Goal: Book appointment/travel/reservation

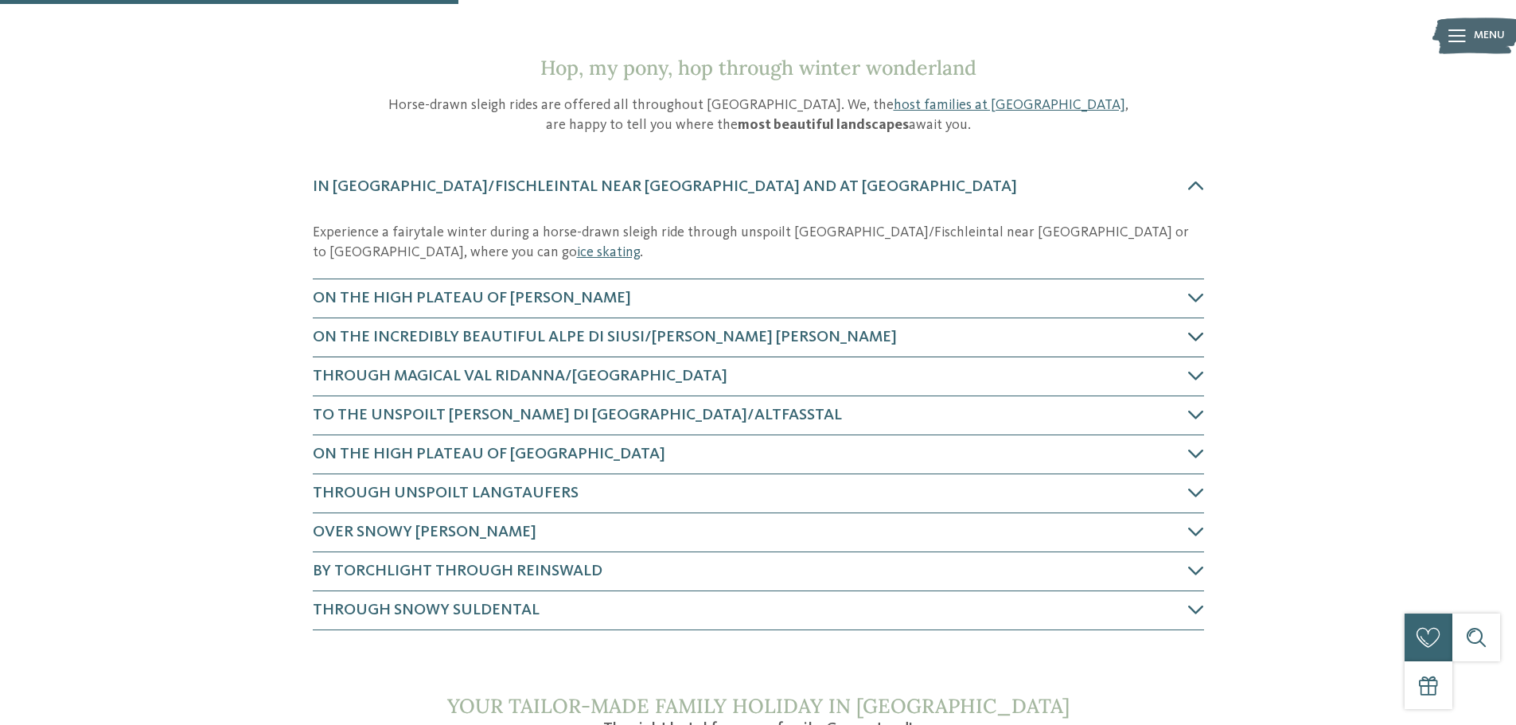
scroll to position [636, 0]
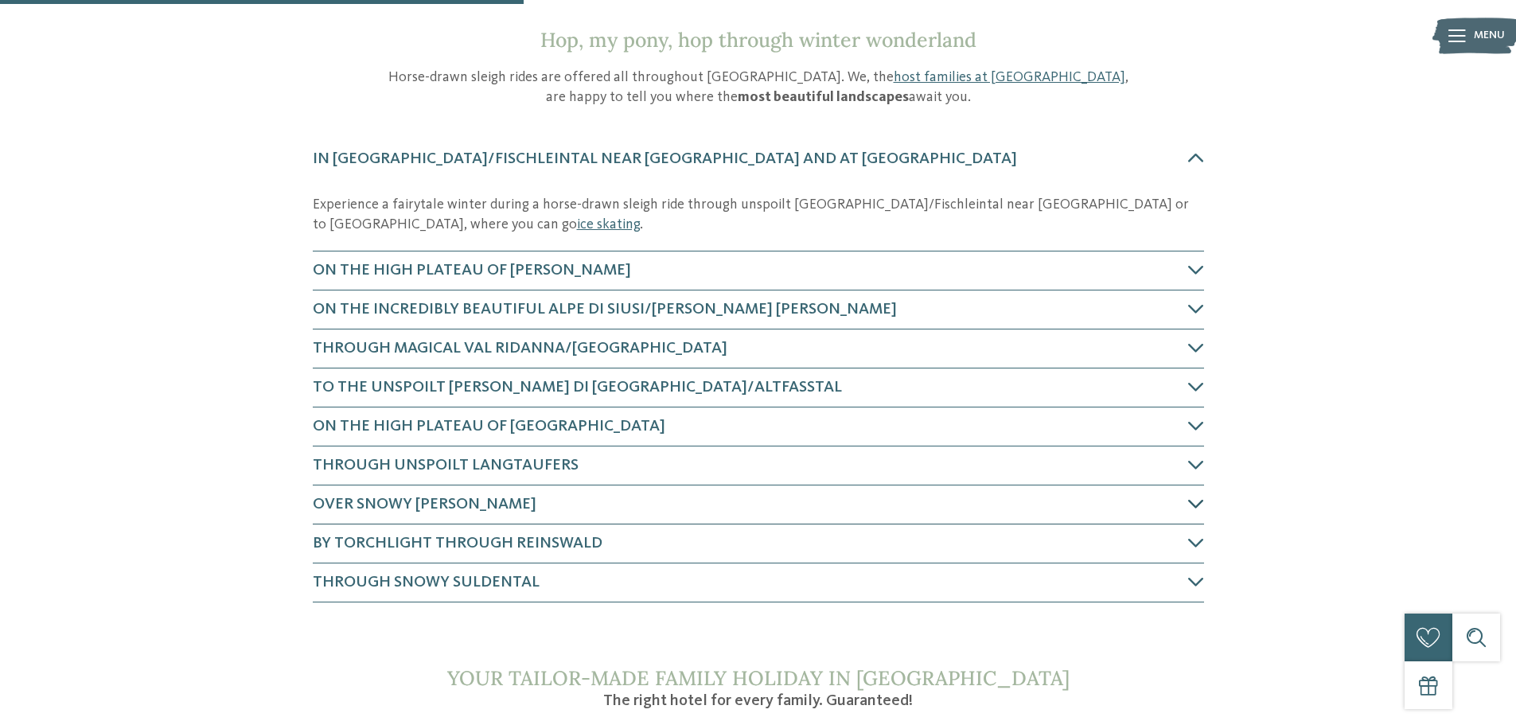
click at [432, 496] on span "Over snowy Ritten" at bounding box center [425, 504] width 224 height 16
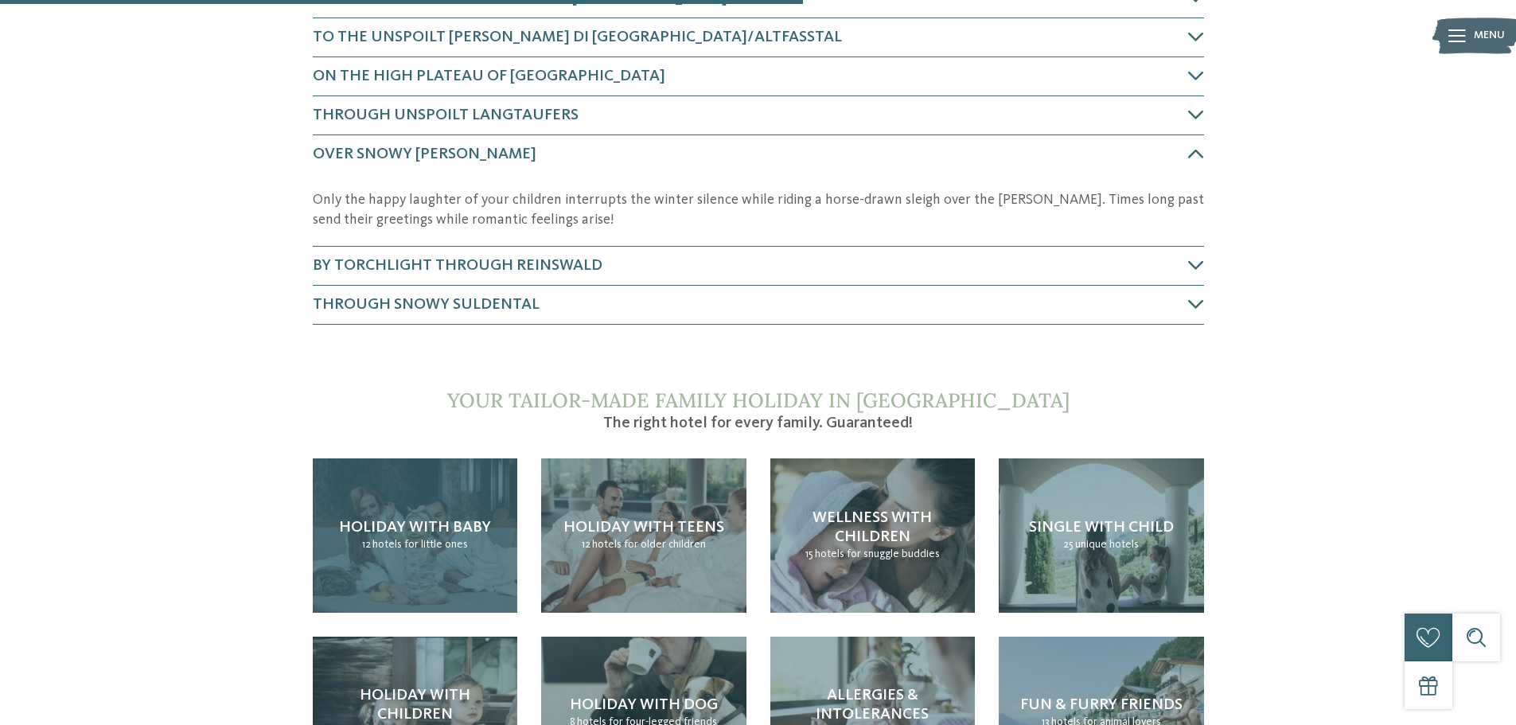
scroll to position [1034, 0]
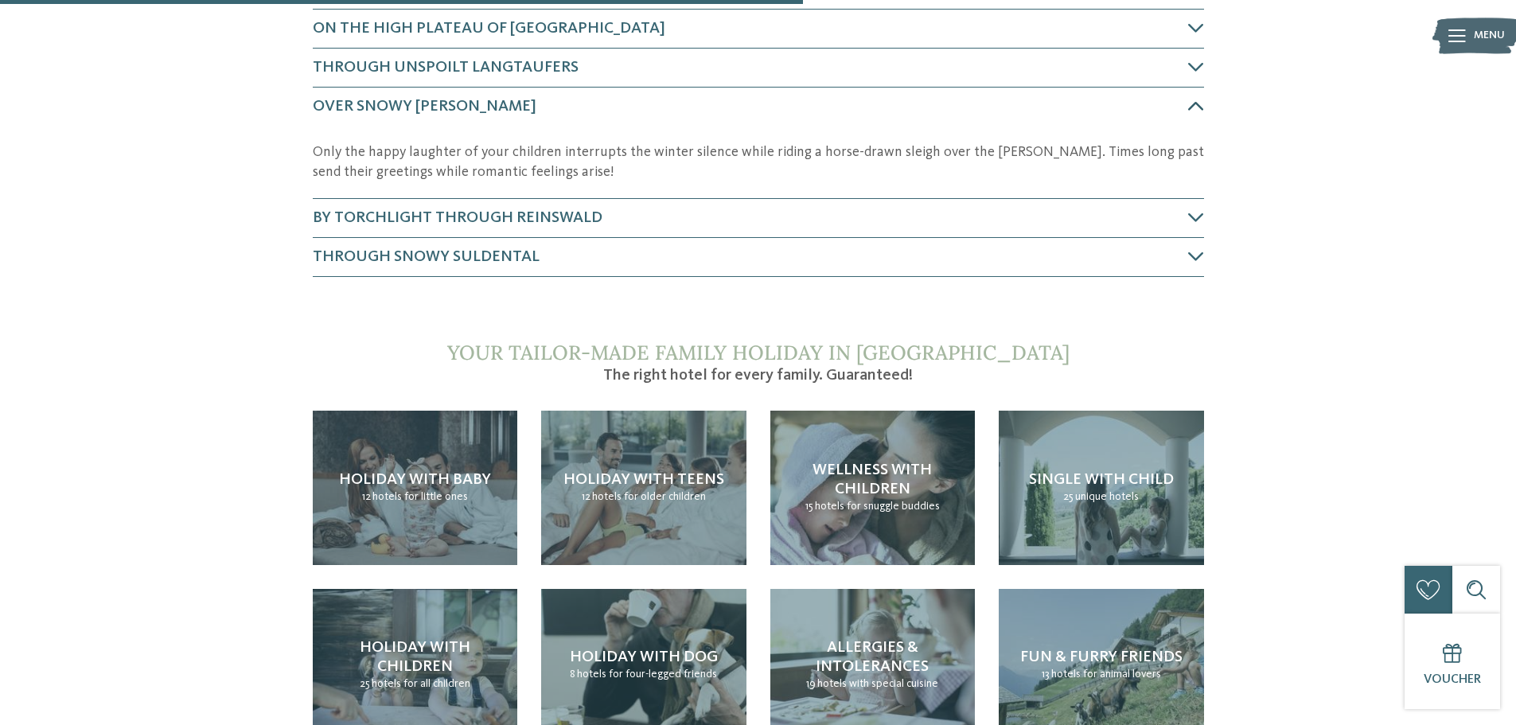
click at [430, 103] on span "Over snowy Ritten" at bounding box center [425, 107] width 224 height 16
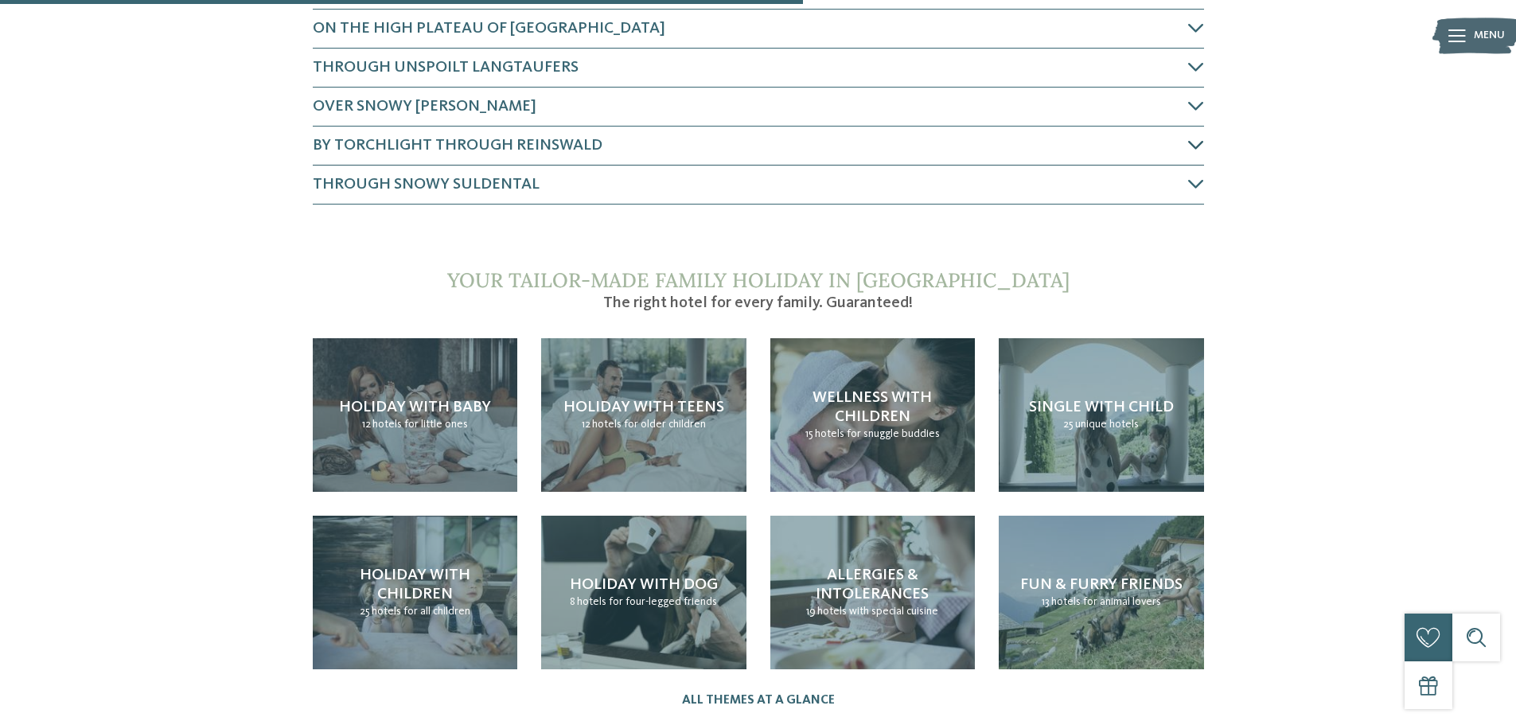
click at [447, 142] on span "By torchlight through Reinswald" at bounding box center [458, 146] width 290 height 16
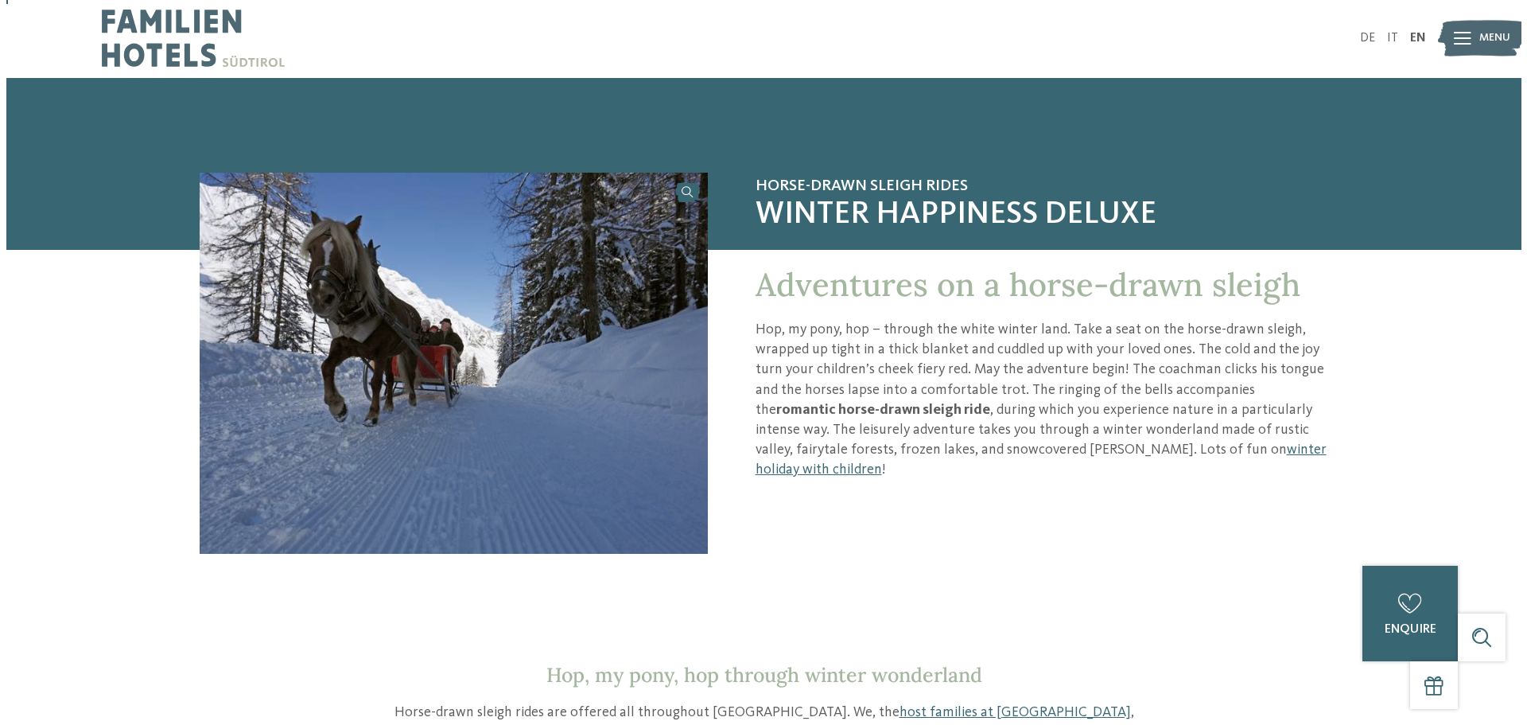
scroll to position [0, 0]
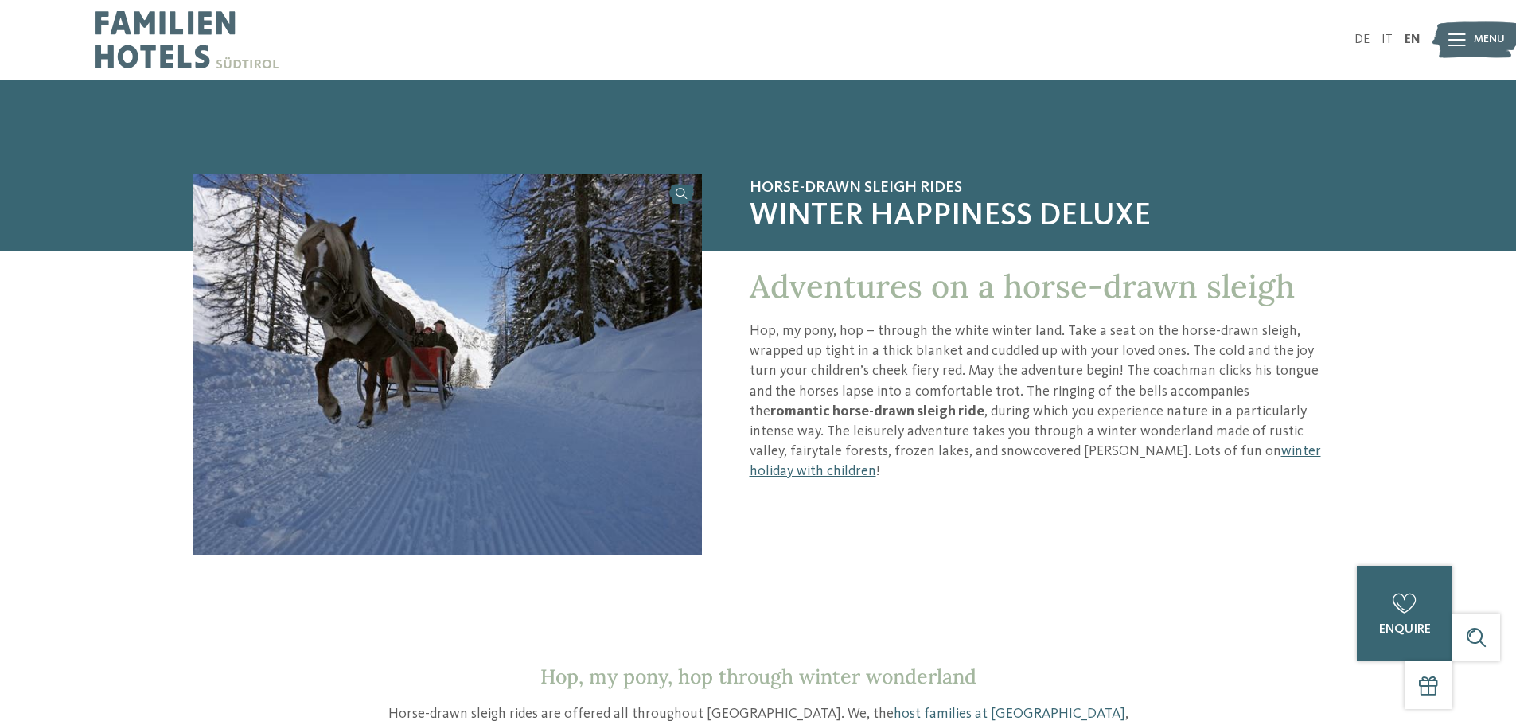
click at [180, 25] on img at bounding box center [186, 40] width 183 height 80
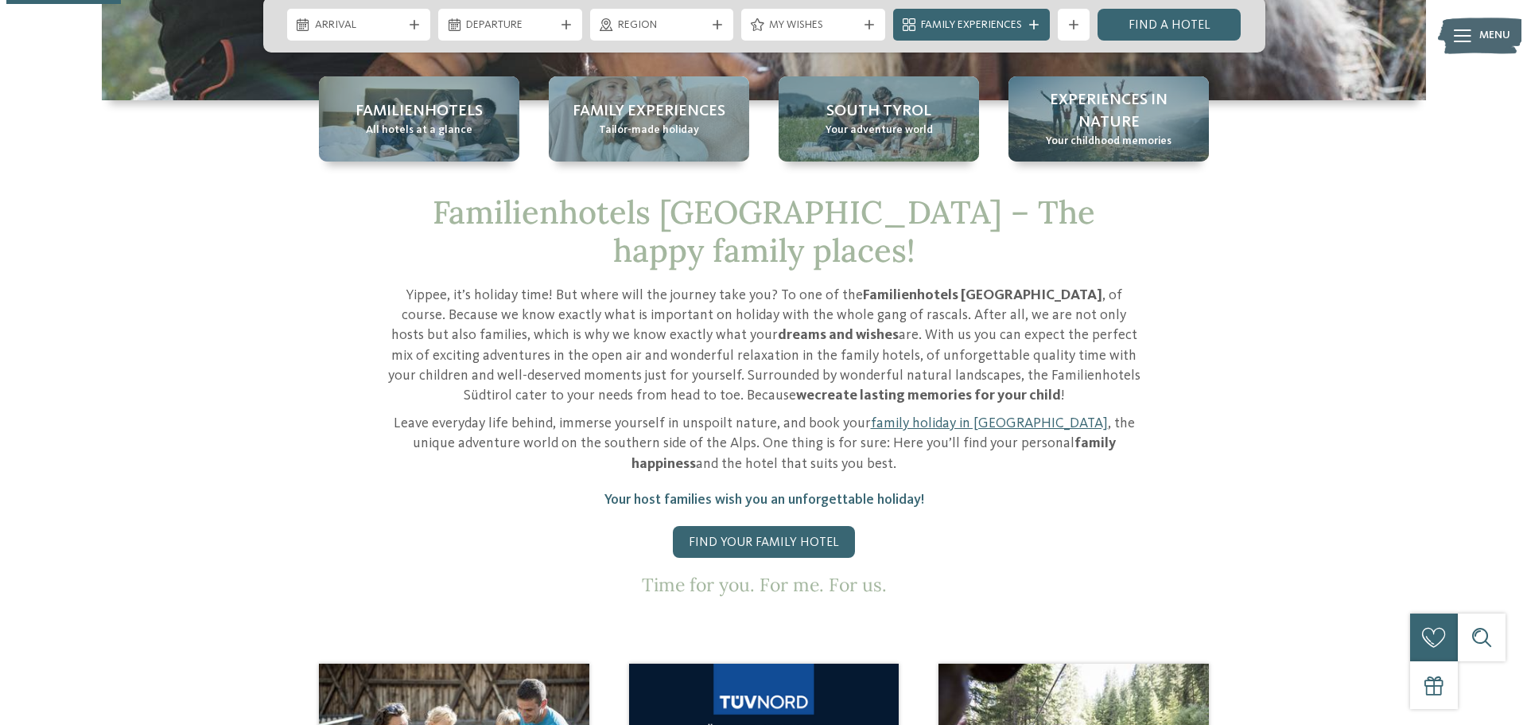
scroll to position [557, 0]
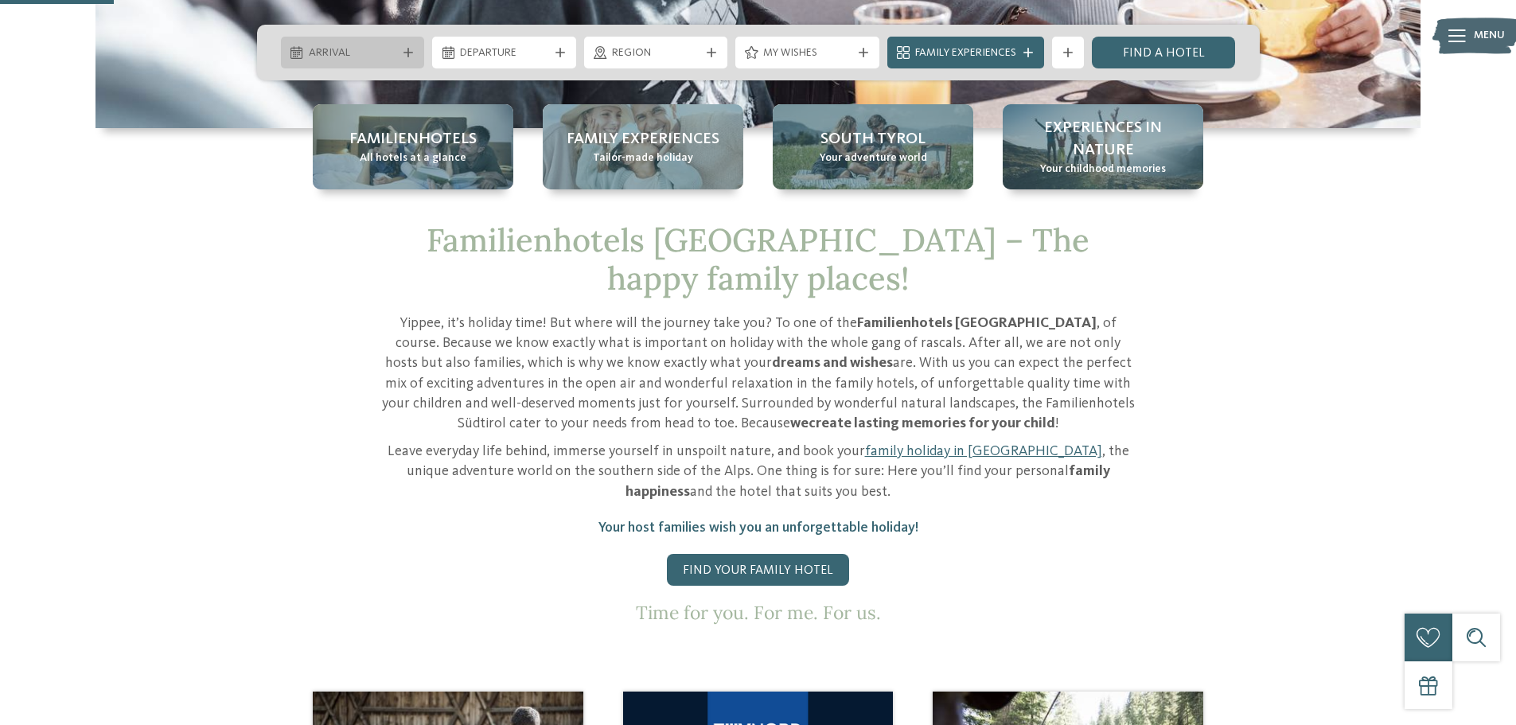
click at [372, 47] on span "Arrival" at bounding box center [353, 53] width 88 height 16
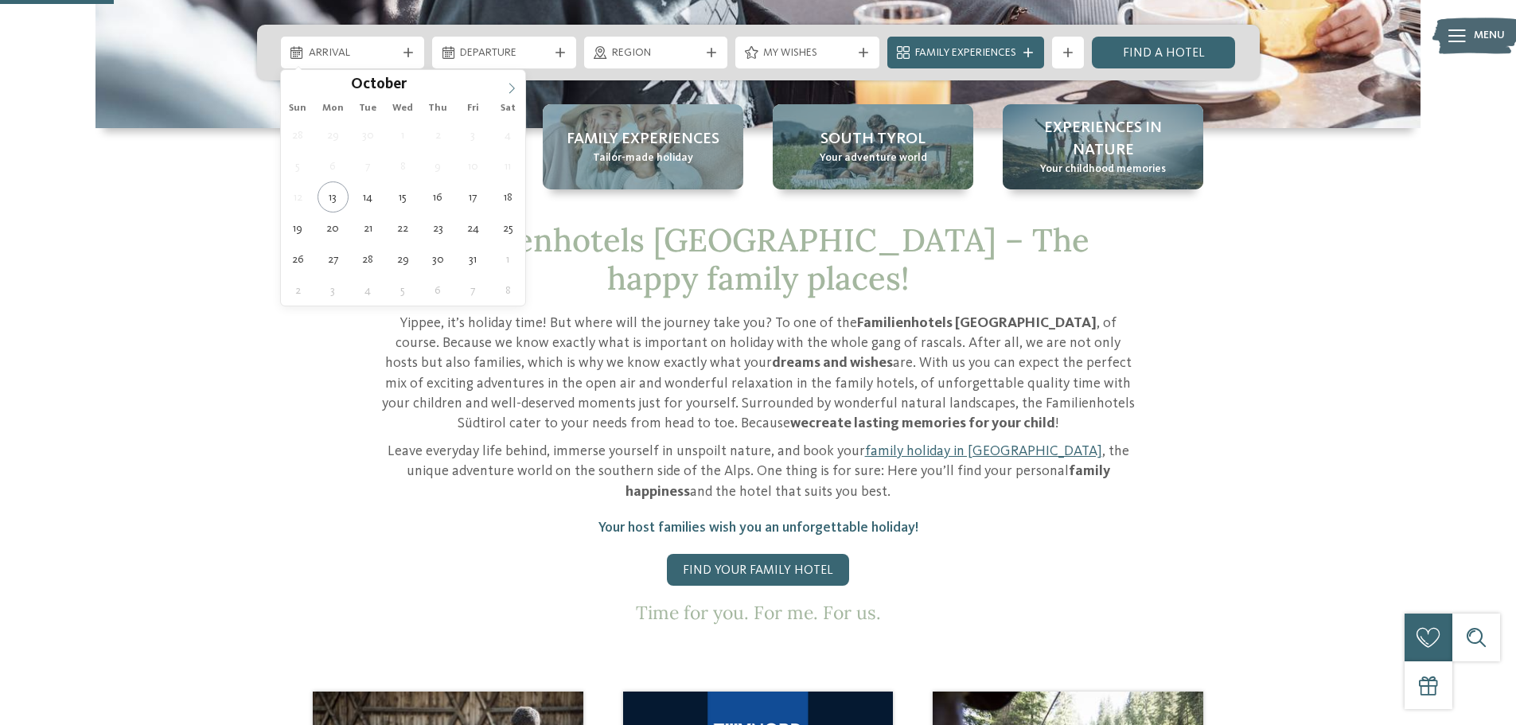
click at [516, 89] on icon at bounding box center [511, 88] width 11 height 11
click at [515, 89] on icon at bounding box center [511, 88] width 11 height 11
type div "[DATE]"
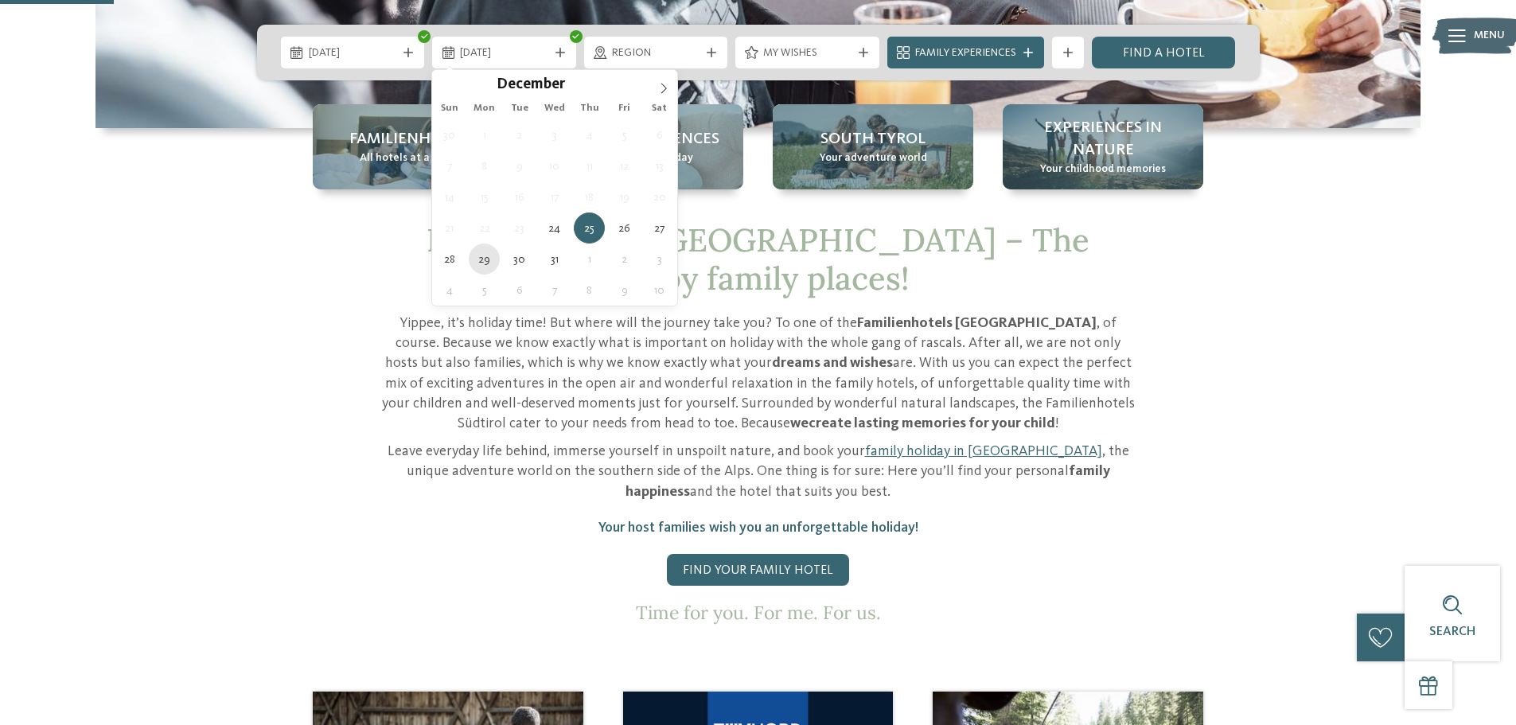
type div "[DATE]"
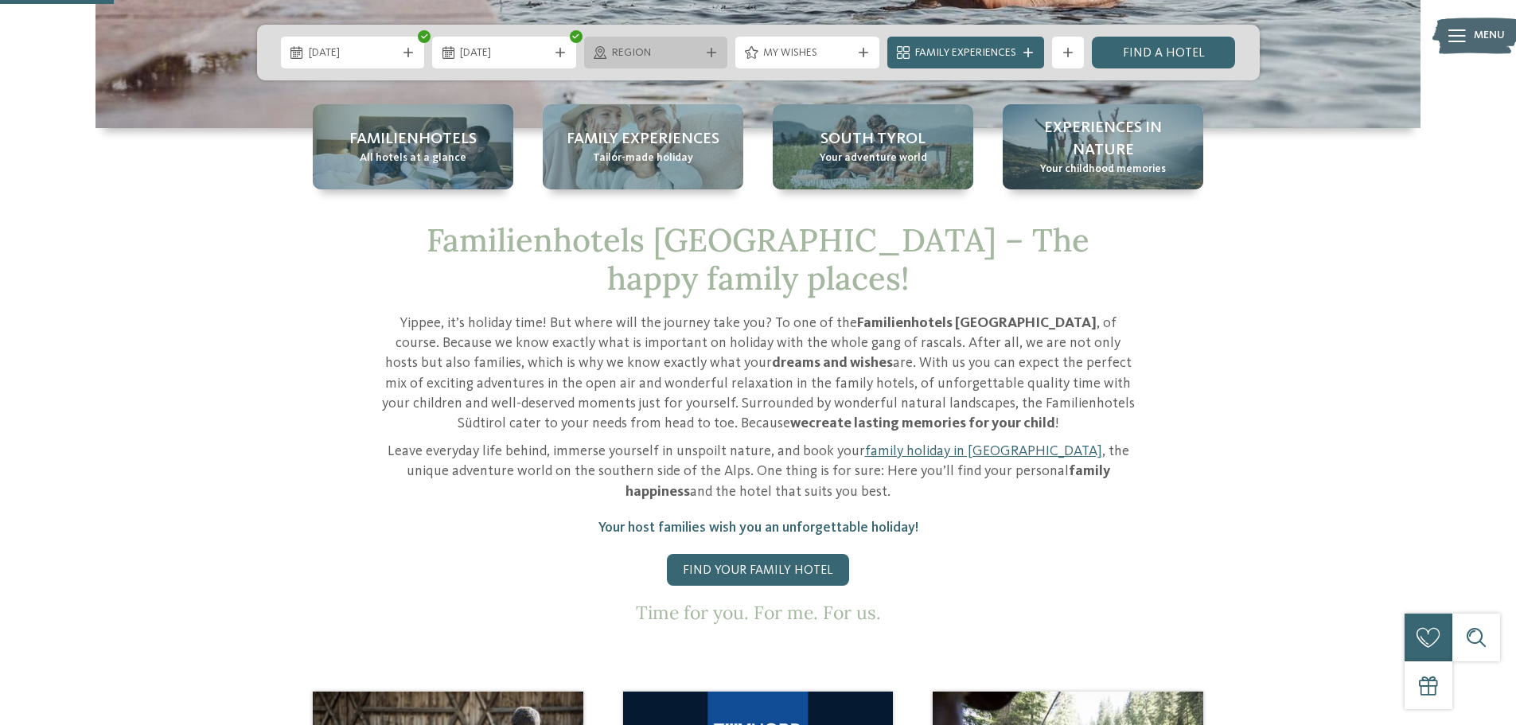
click at [693, 53] on span "Region" at bounding box center [656, 53] width 88 height 16
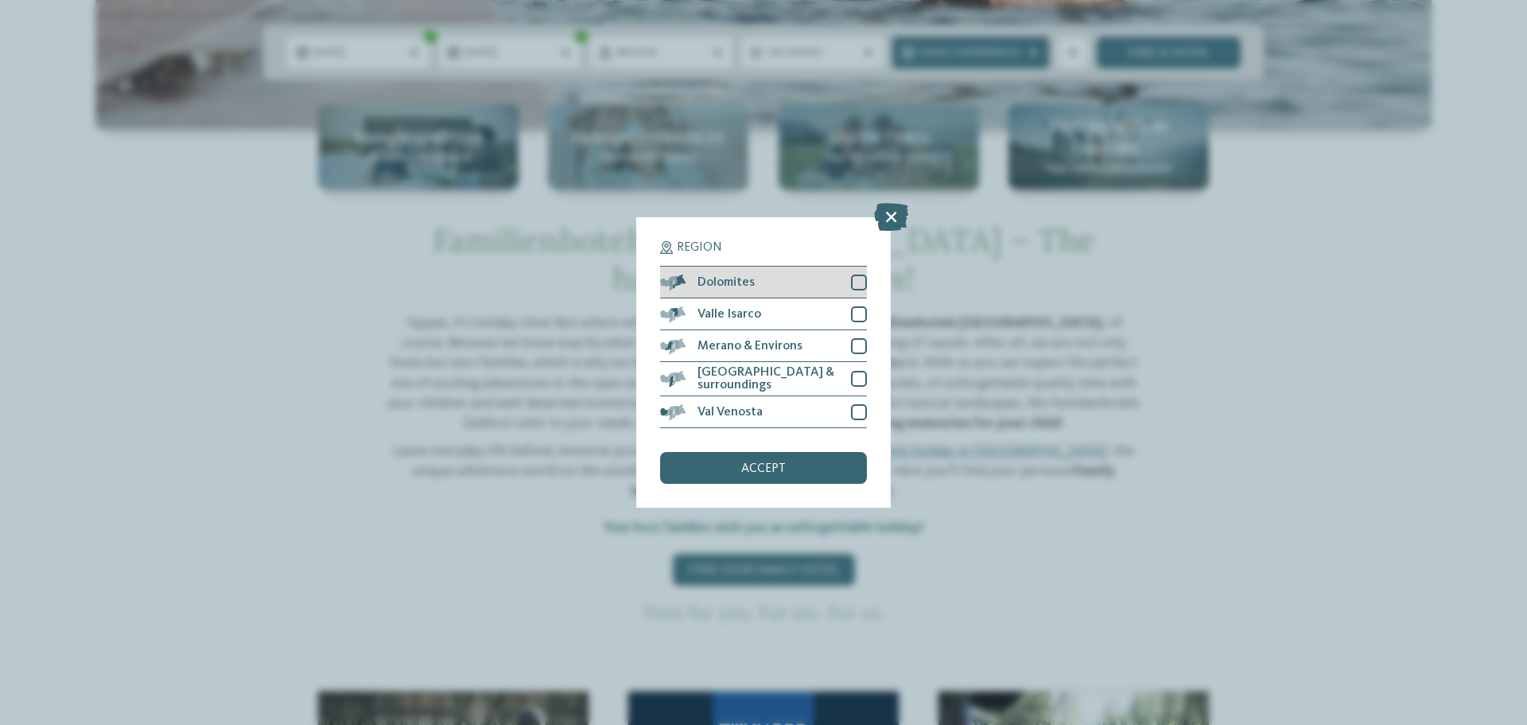
click at [865, 282] on div at bounding box center [859, 282] width 16 height 16
click at [858, 377] on div at bounding box center [859, 379] width 16 height 16
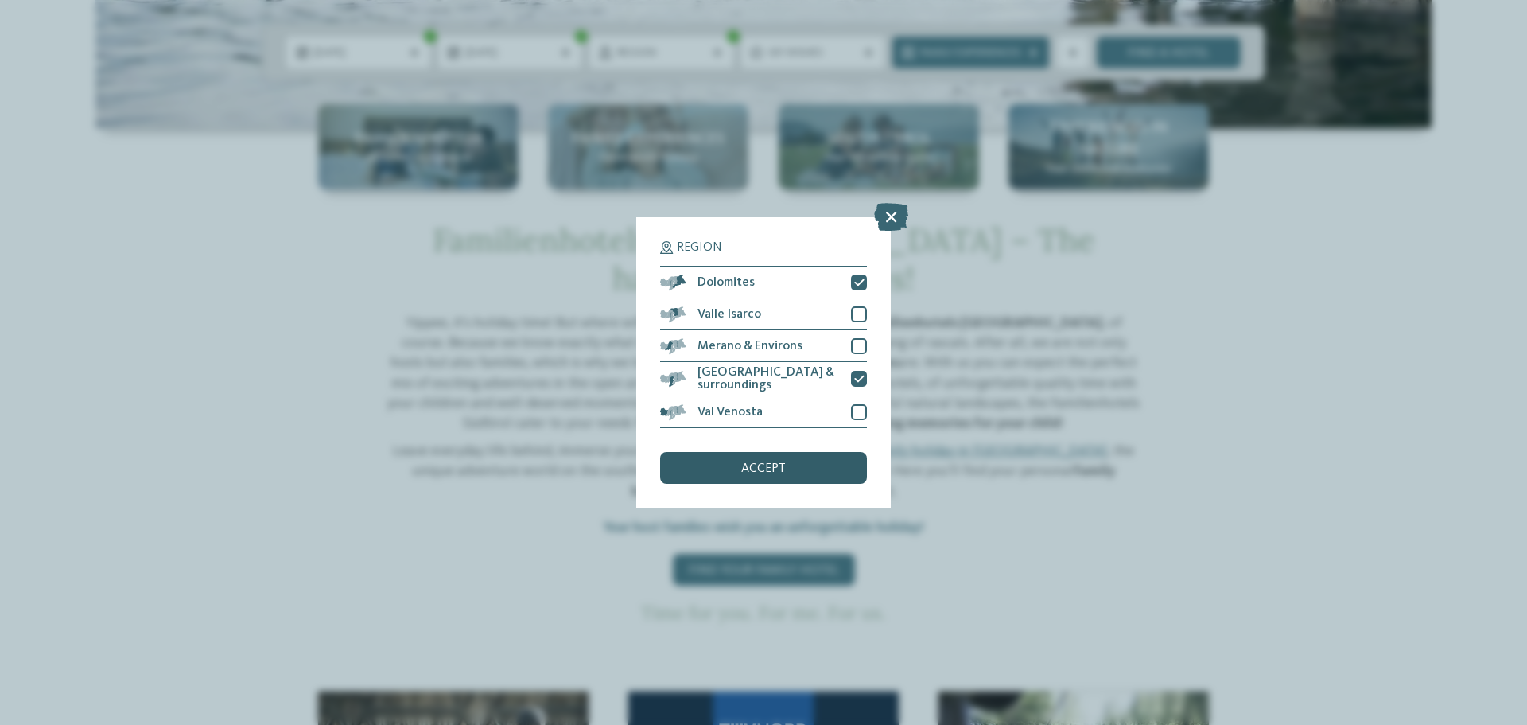
click at [795, 464] on div "accept" at bounding box center [763, 468] width 207 height 32
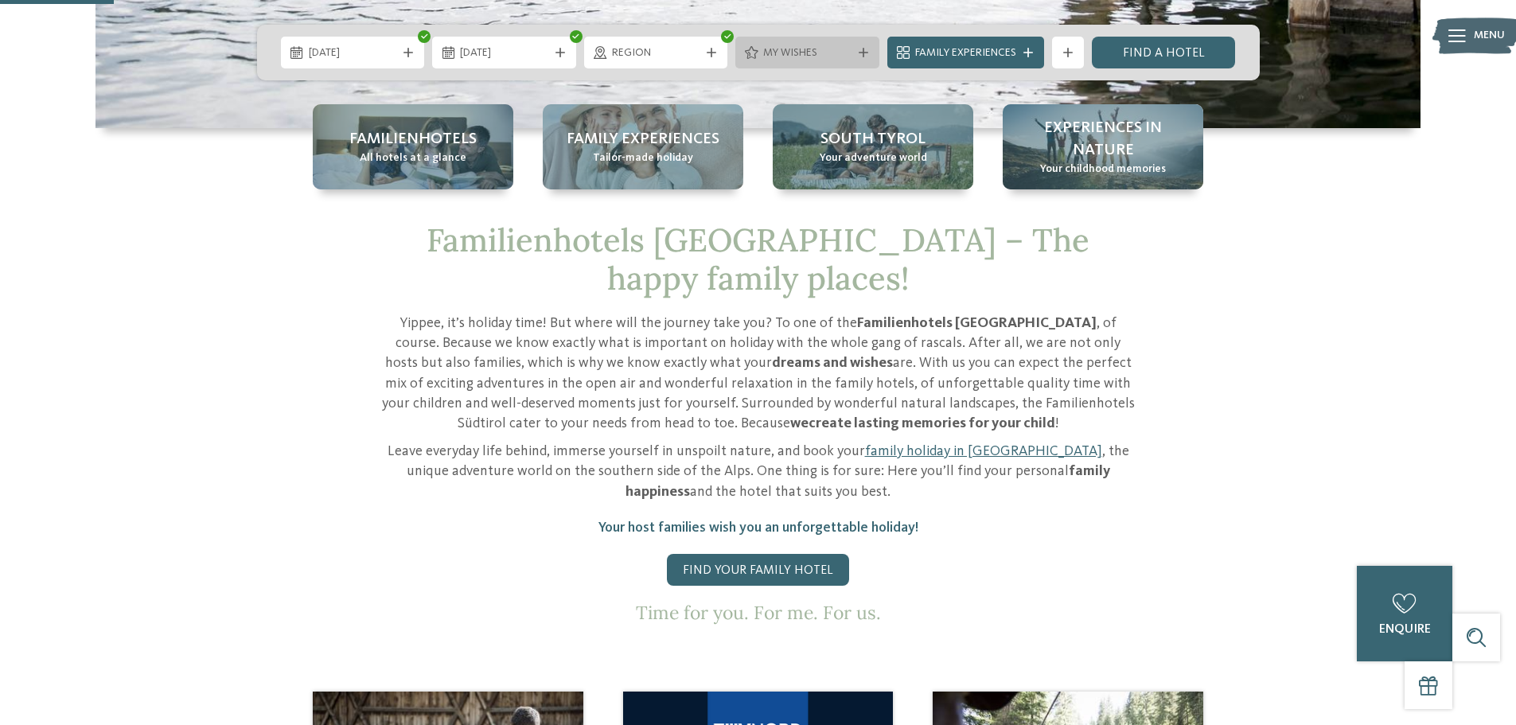
click at [816, 62] on div "My wishes" at bounding box center [807, 53] width 144 height 32
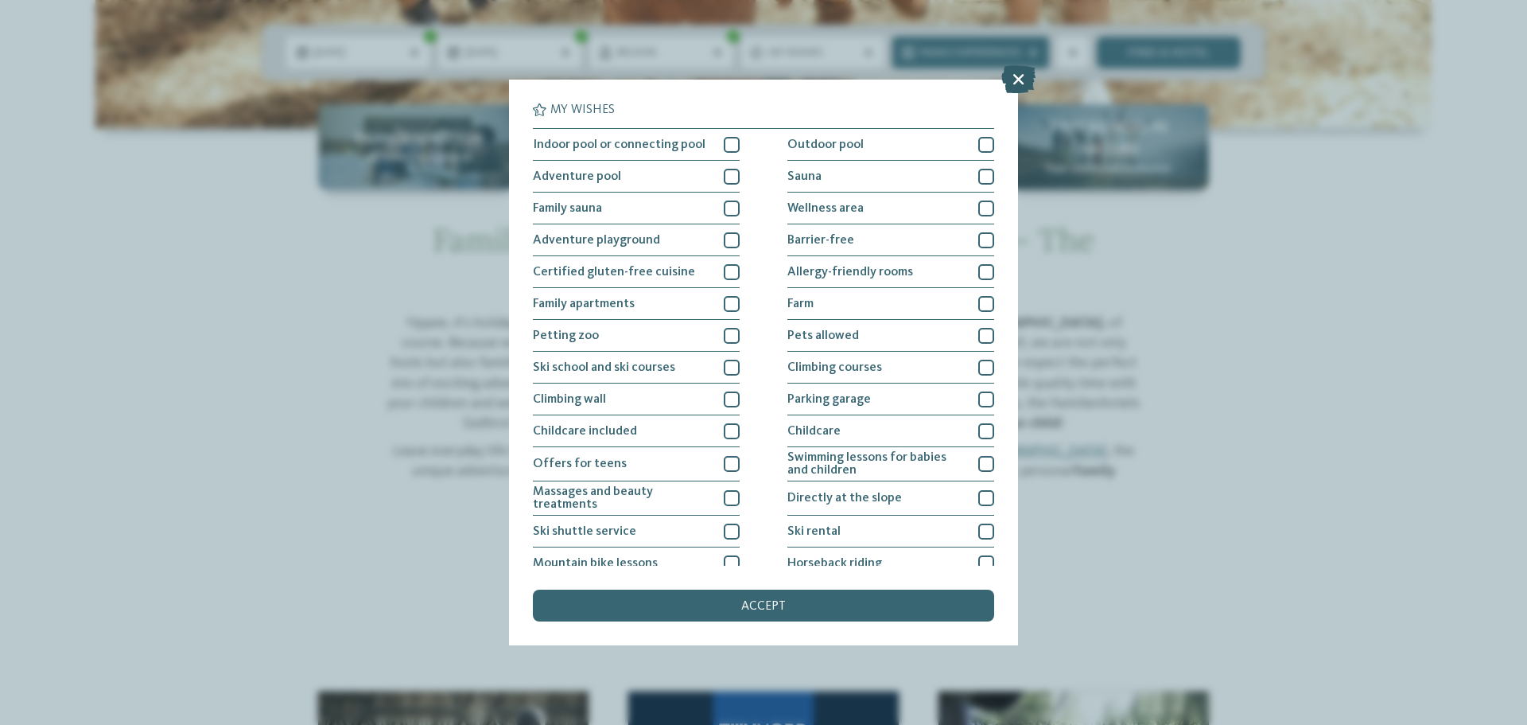
click at [1025, 87] on icon at bounding box center [1019, 79] width 34 height 28
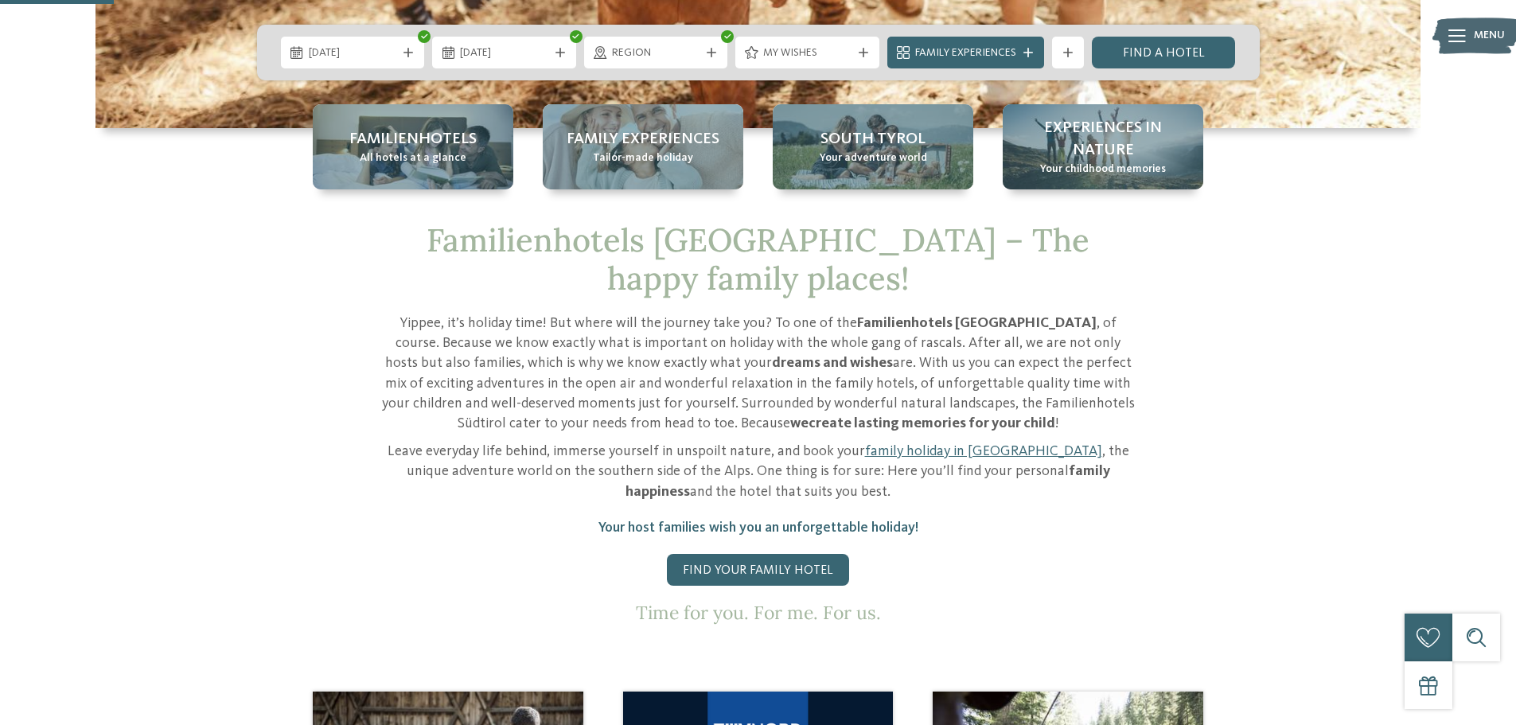
click at [998, 56] on span "Family Experiences" at bounding box center [965, 53] width 101 height 16
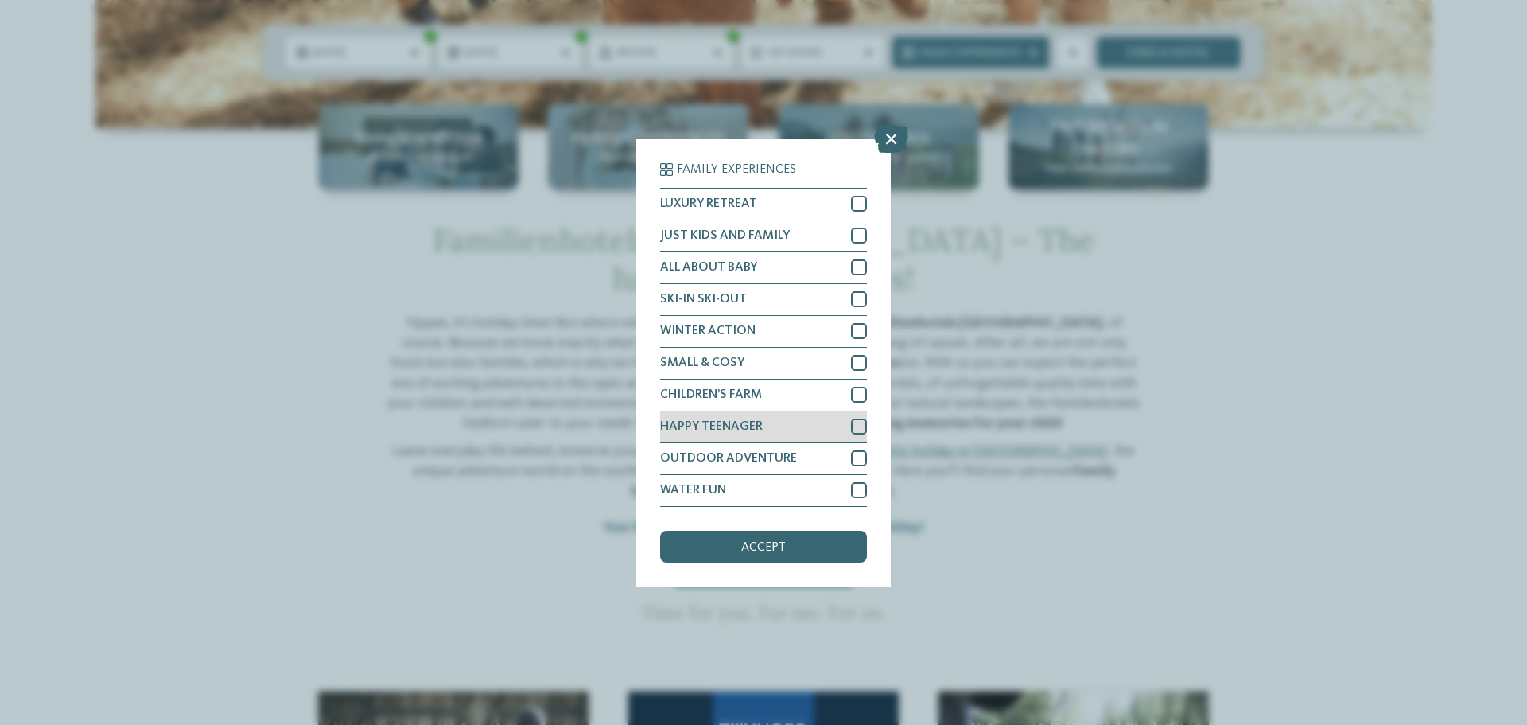
click at [856, 421] on div at bounding box center [859, 426] width 16 height 16
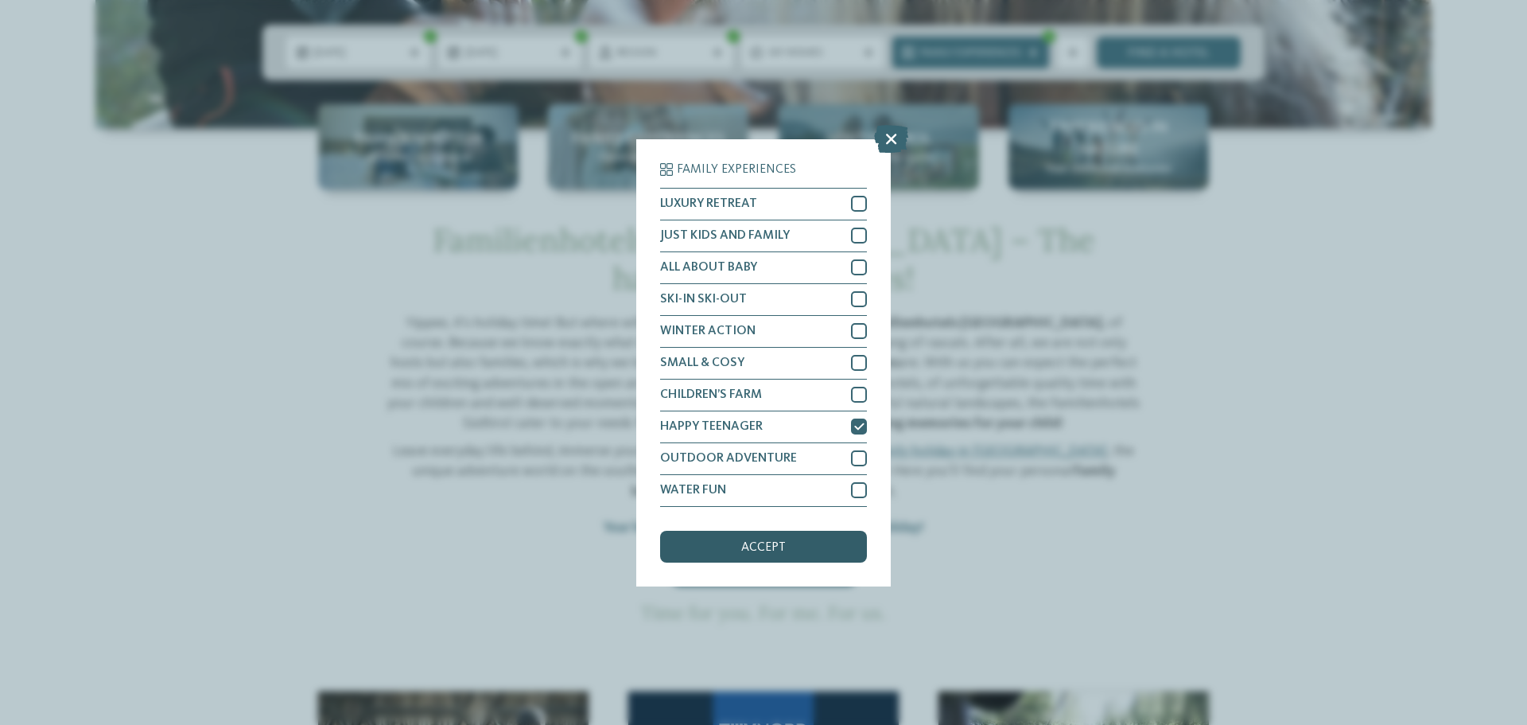
click at [814, 545] on div "accept" at bounding box center [763, 547] width 207 height 32
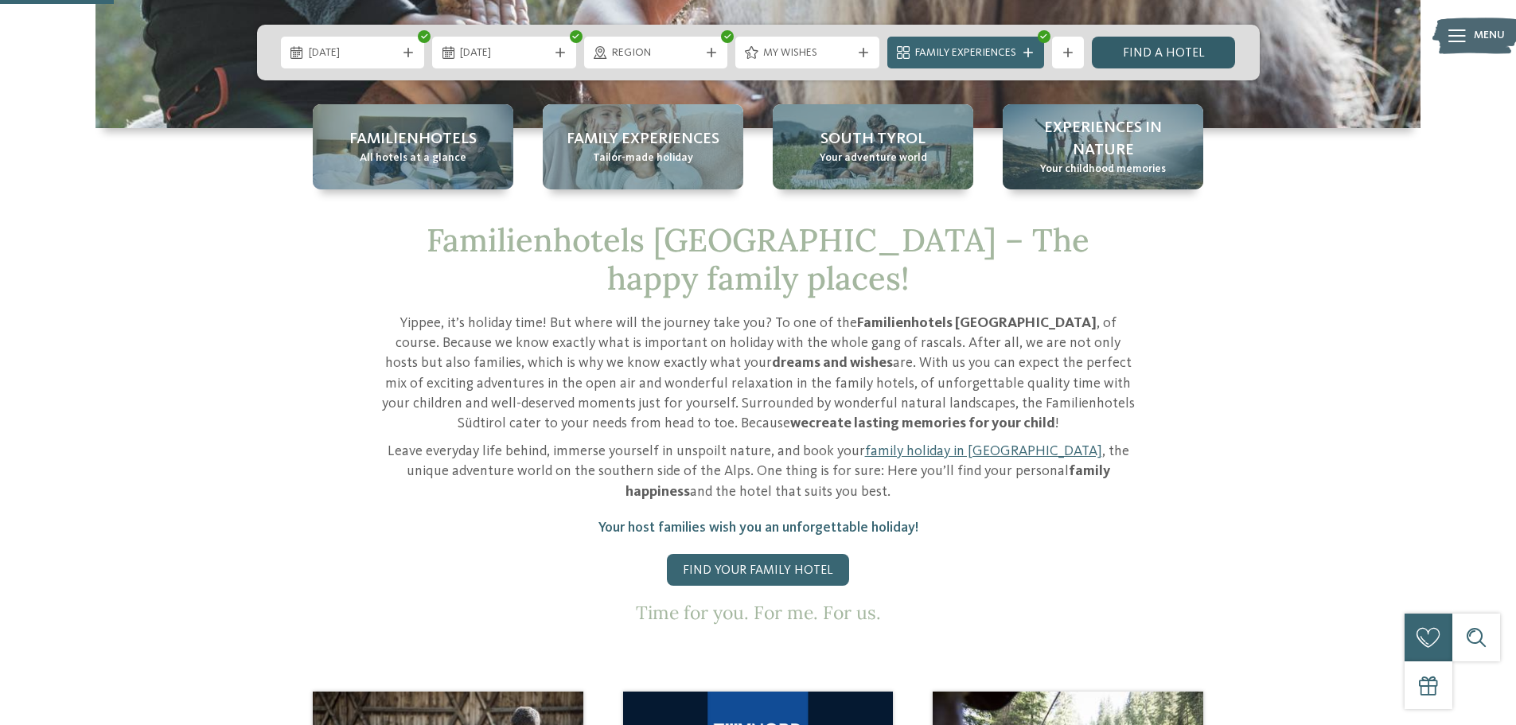
click at [1150, 59] on link "Find a hotel" at bounding box center [1164, 53] width 144 height 32
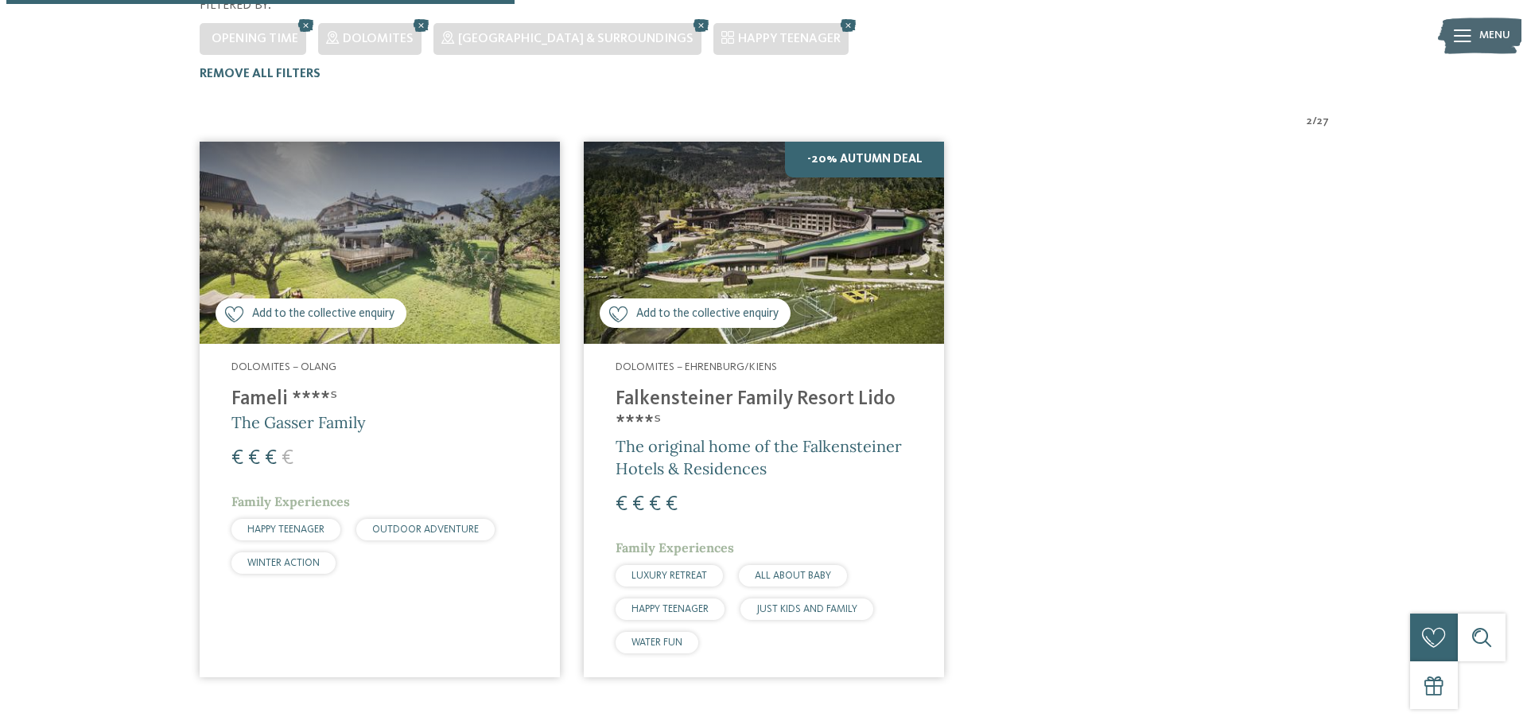
scroll to position [484, 0]
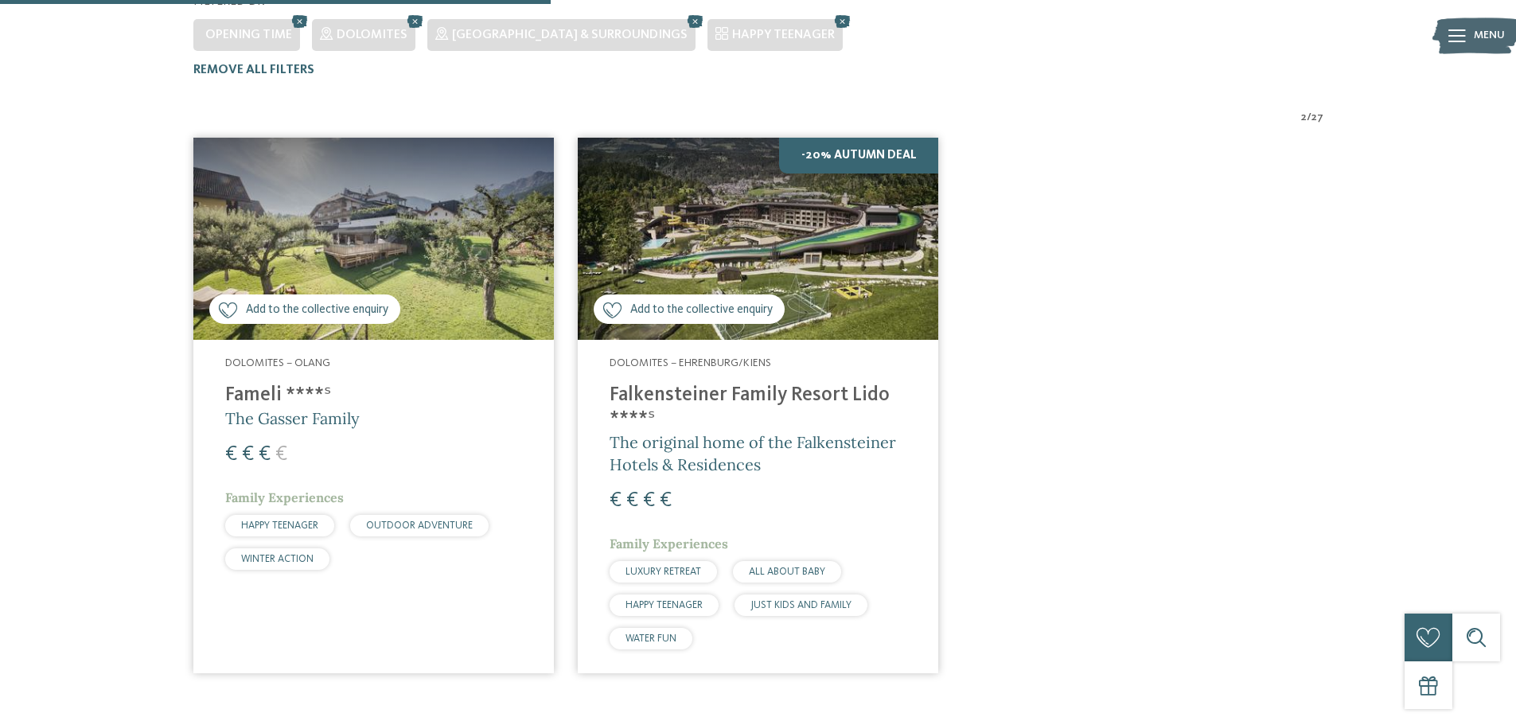
click at [323, 408] on span "The Gasser Family" at bounding box center [292, 418] width 134 height 20
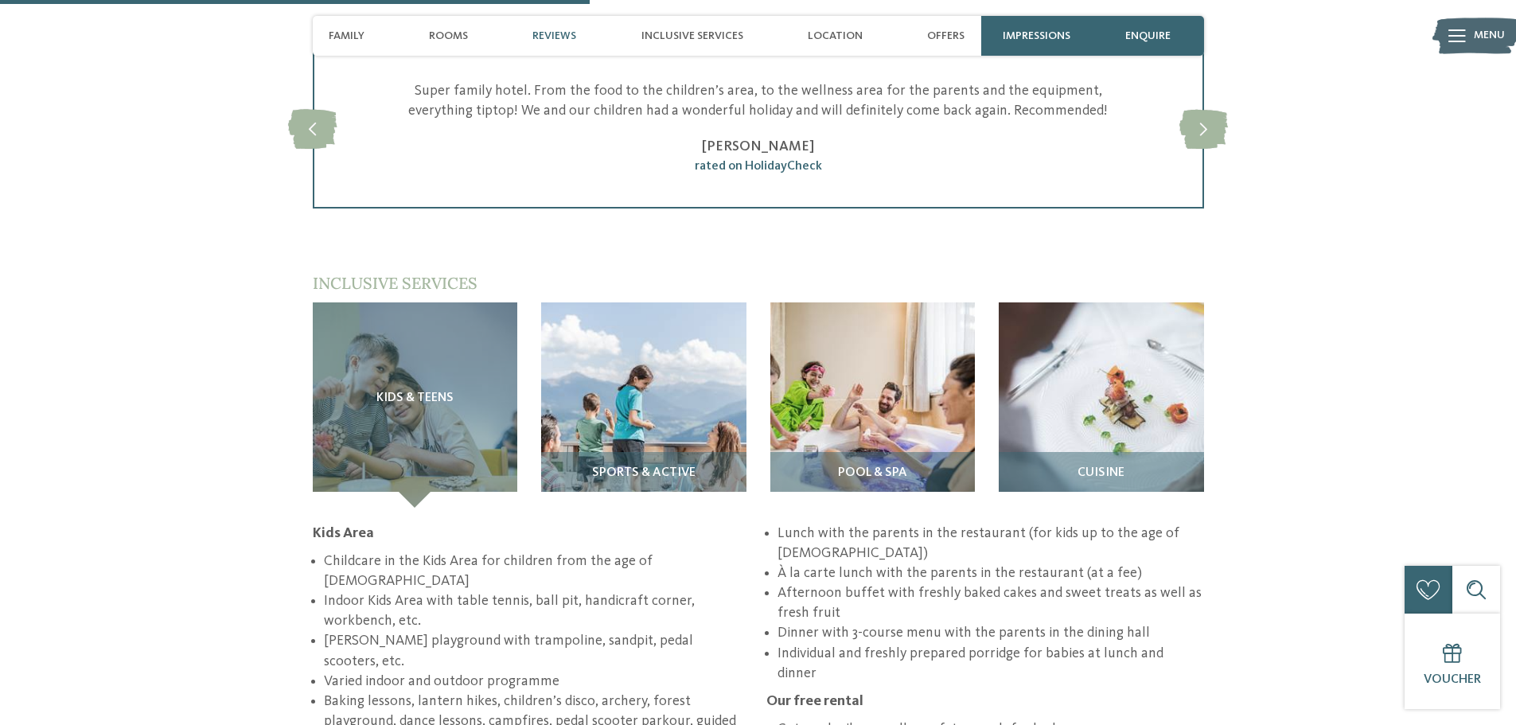
scroll to position [2148, 0]
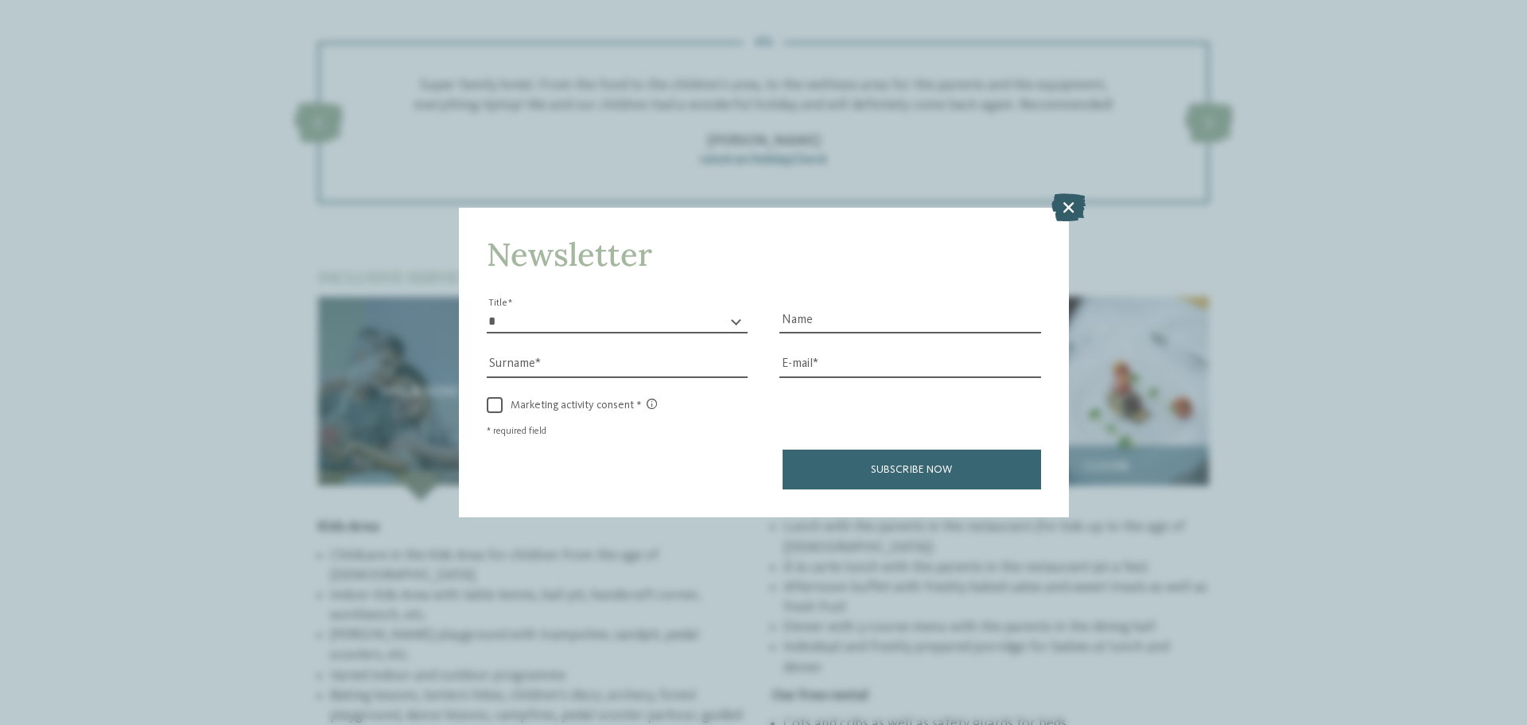
click at [1058, 210] on icon at bounding box center [1069, 207] width 34 height 28
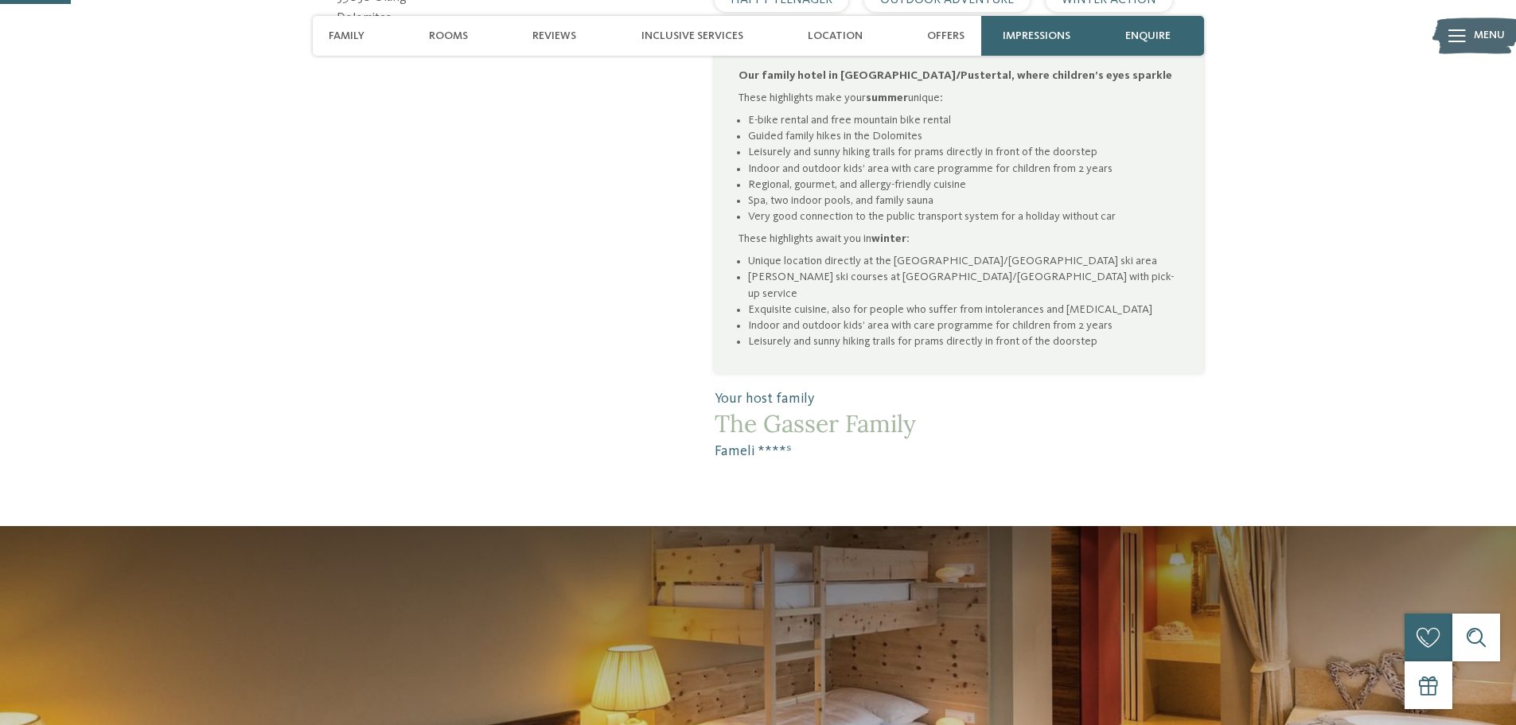
scroll to position [0, 0]
